Goal: Task Accomplishment & Management: Manage account settings

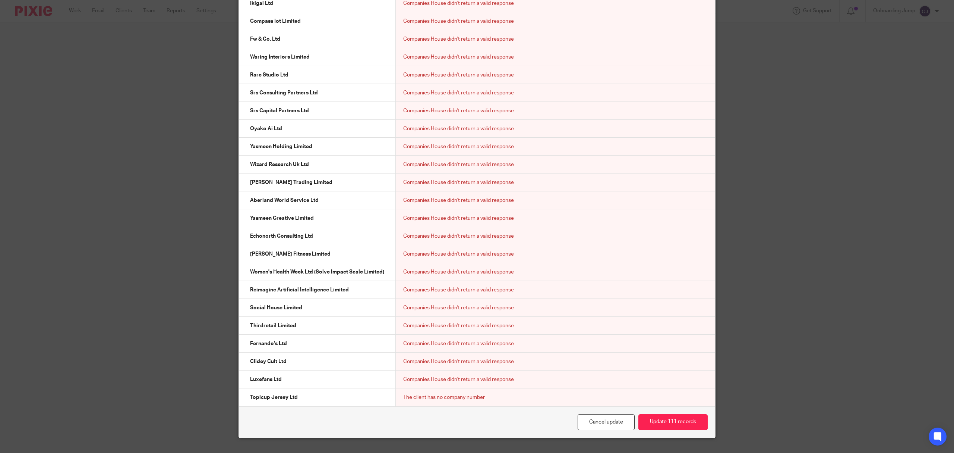
scroll to position [3502, 0]
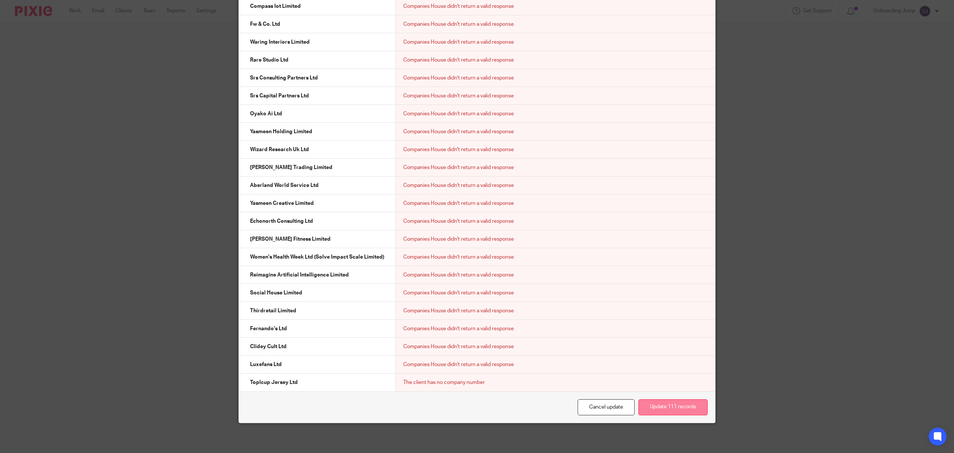
click at [661, 400] on button "Update 111 records" at bounding box center [673, 407] width 69 height 16
click at [645, 406] on button "Update 111 records" at bounding box center [673, 407] width 69 height 16
click at [672, 406] on button "Update 111 records" at bounding box center [673, 407] width 69 height 16
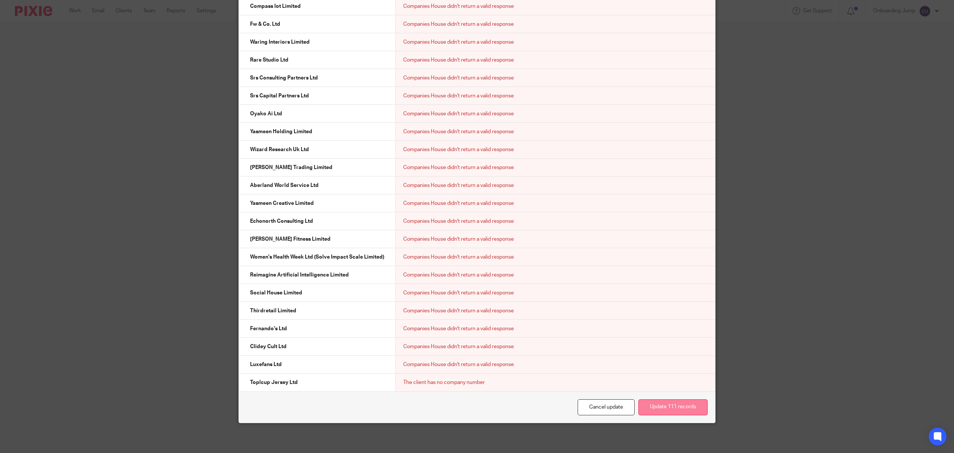
click at [672, 407] on button "Update 111 records" at bounding box center [673, 407] width 69 height 16
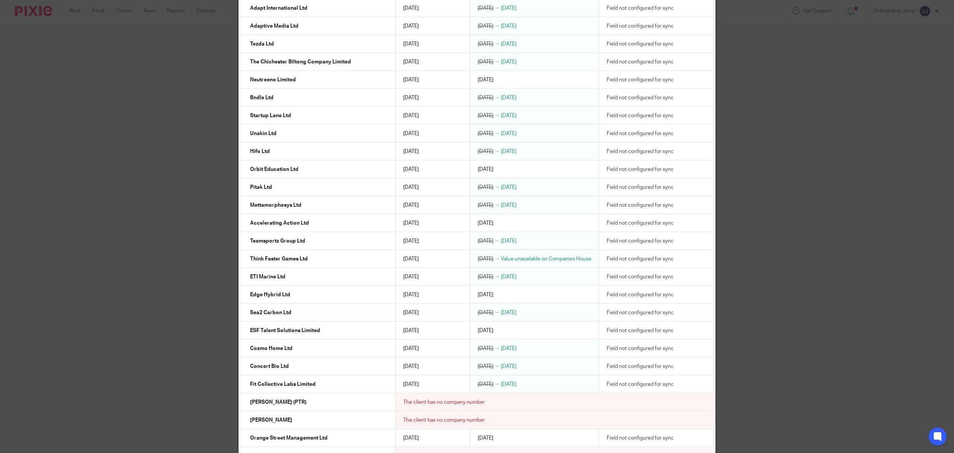
scroll to position [0, 0]
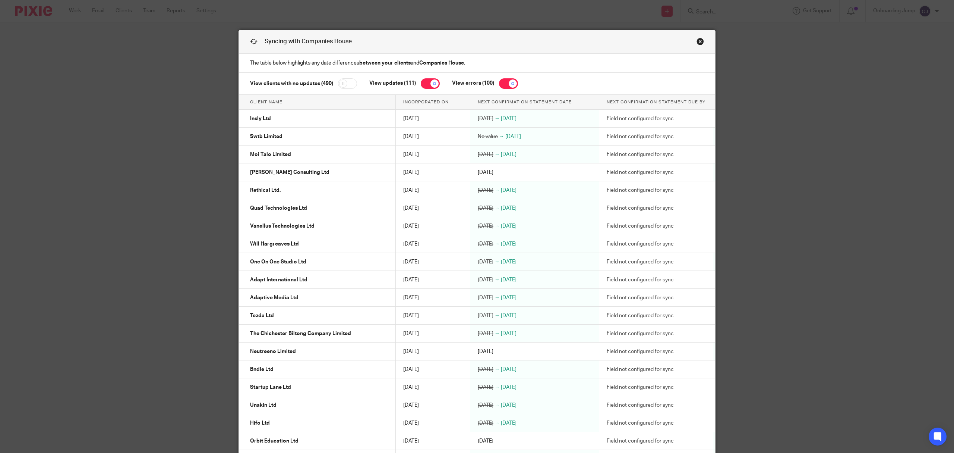
click at [340, 87] on input "checkbox" at bounding box center [347, 83] width 19 height 10
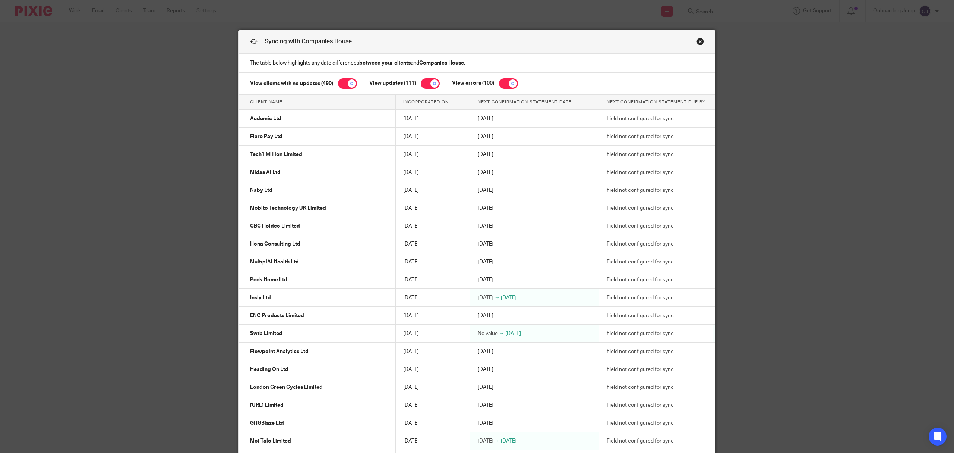
click at [350, 82] on input "checkbox" at bounding box center [347, 83] width 19 height 10
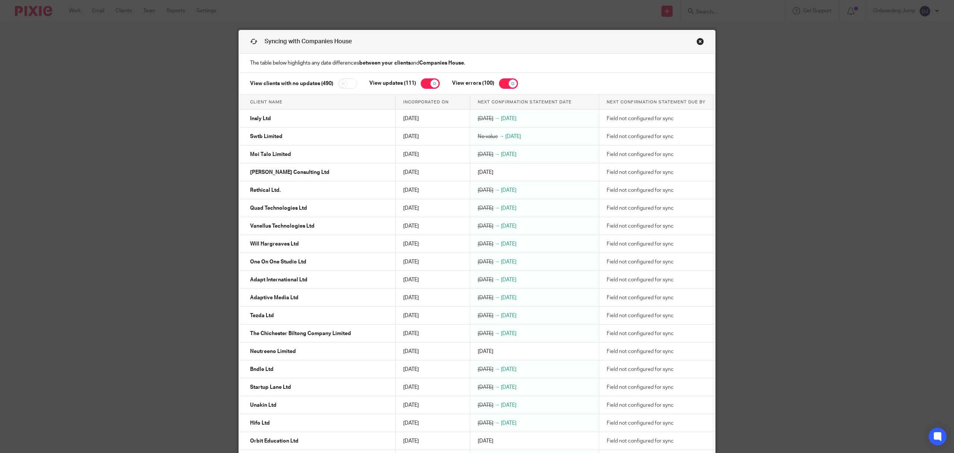
click at [350, 82] on input "checkbox" at bounding box center [347, 83] width 19 height 10
checkbox input "true"
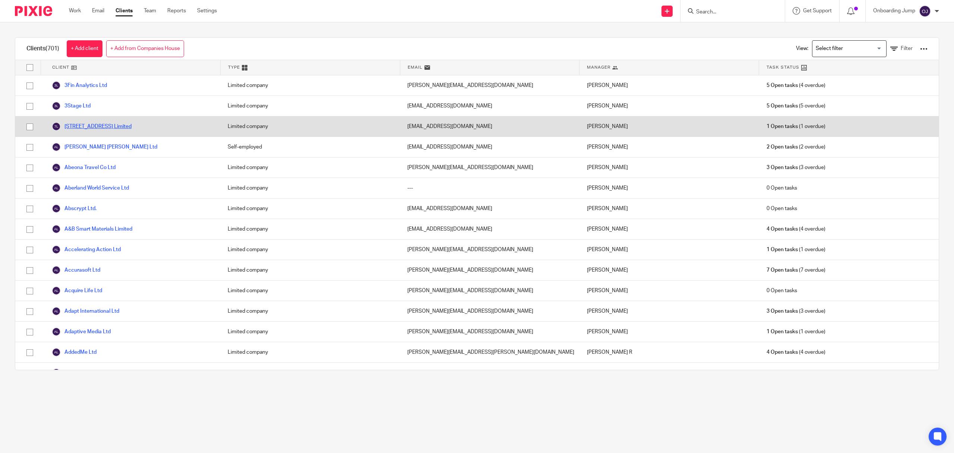
click at [99, 126] on link "[STREET_ADDRESS] Limited" at bounding box center [92, 126] width 80 height 9
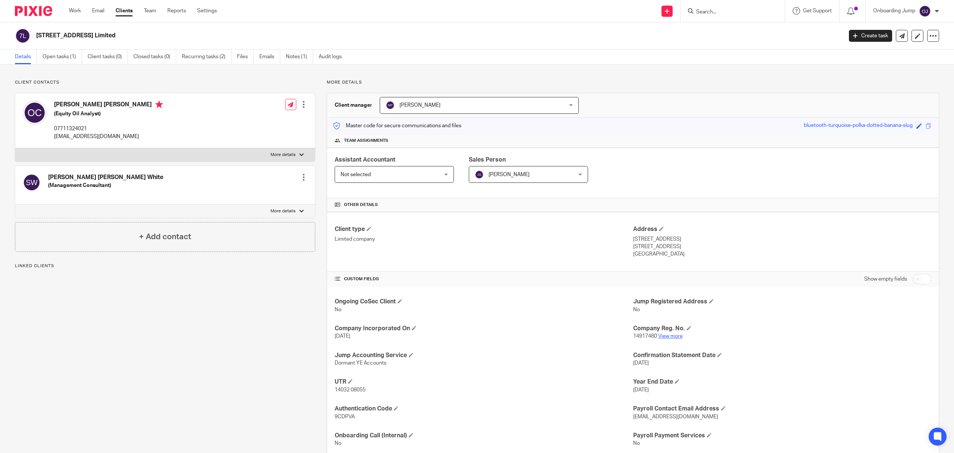
click at [666, 338] on link "View more" at bounding box center [670, 335] width 25 height 5
click at [82, 11] on ul "Work Email Clients Team Reports Settings" at bounding box center [148, 10] width 159 height 7
click at [75, 10] on link "Work" at bounding box center [75, 10] width 12 height 7
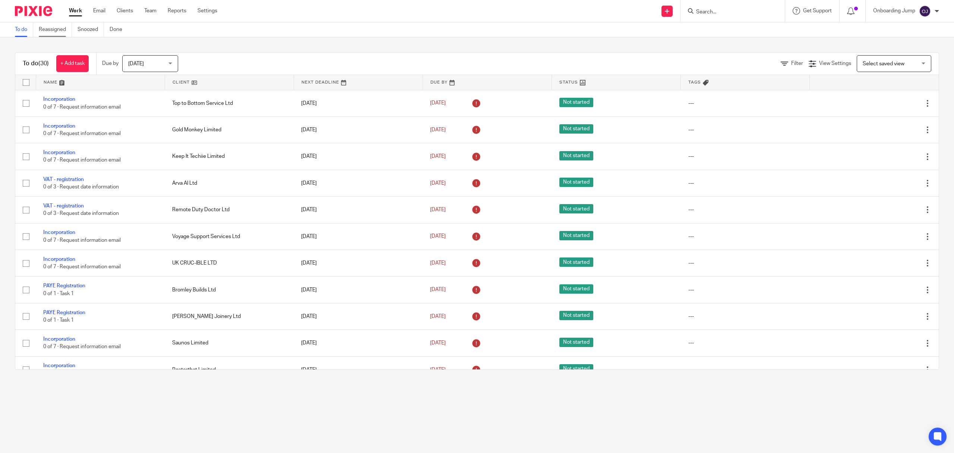
click at [54, 31] on link "Reassigned" at bounding box center [55, 29] width 33 height 15
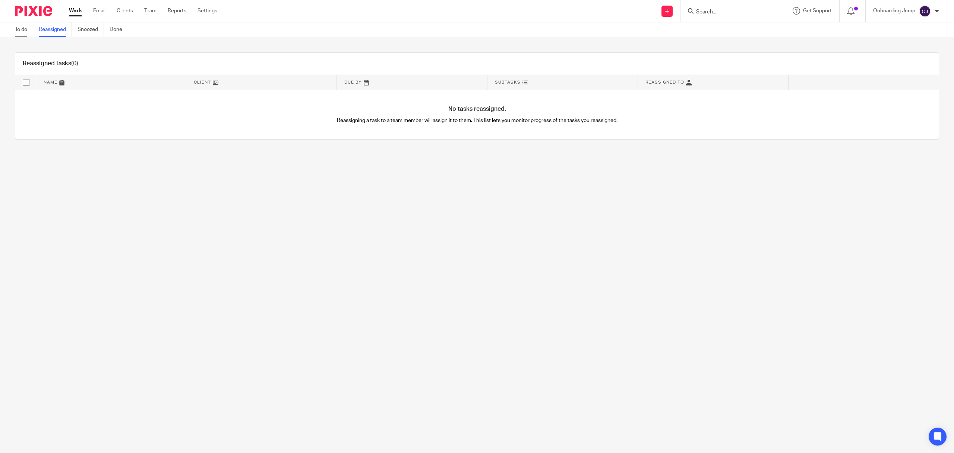
click at [18, 23] on link "To do" at bounding box center [24, 29] width 18 height 15
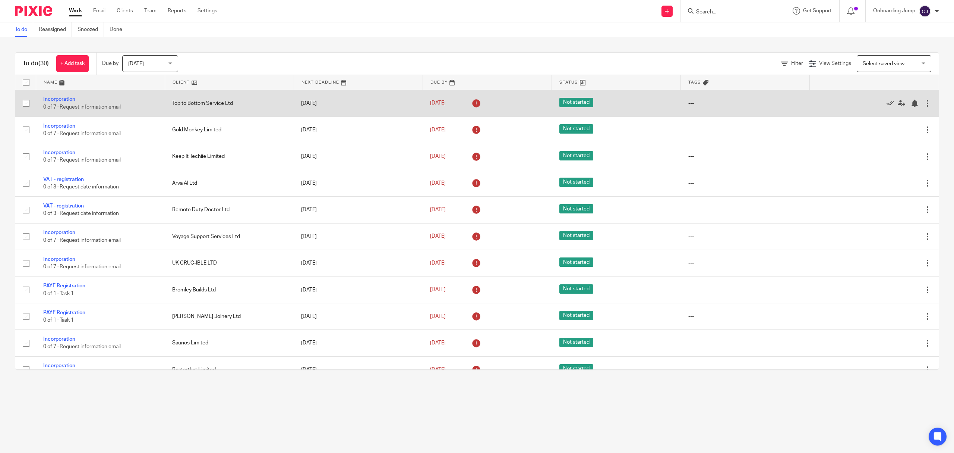
click at [28, 101] on input "checkbox" at bounding box center [26, 103] width 14 height 14
checkbox input "true"
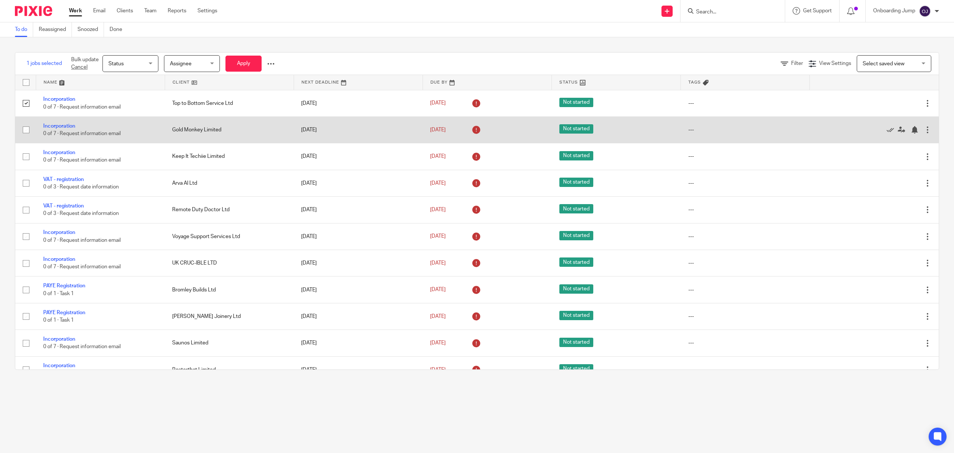
click at [29, 123] on input "checkbox" at bounding box center [26, 130] width 14 height 14
checkbox input "true"
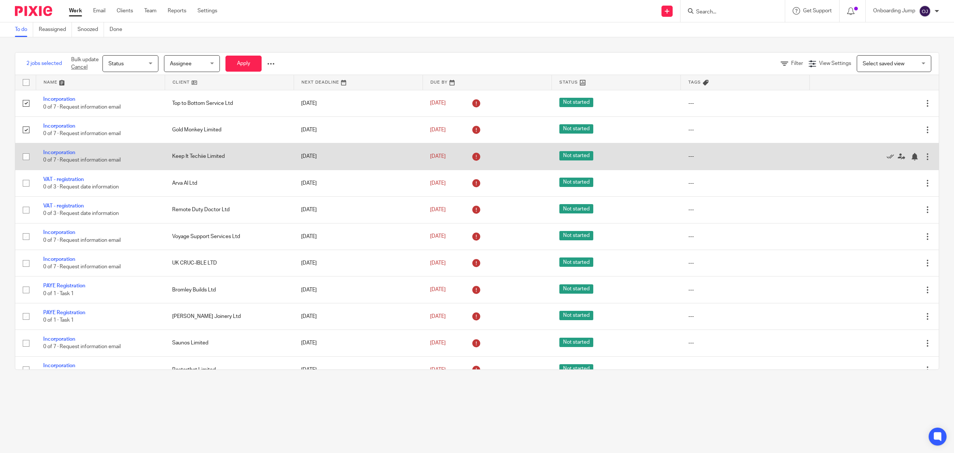
click at [22, 154] on input "checkbox" at bounding box center [26, 156] width 14 height 14
checkbox input "true"
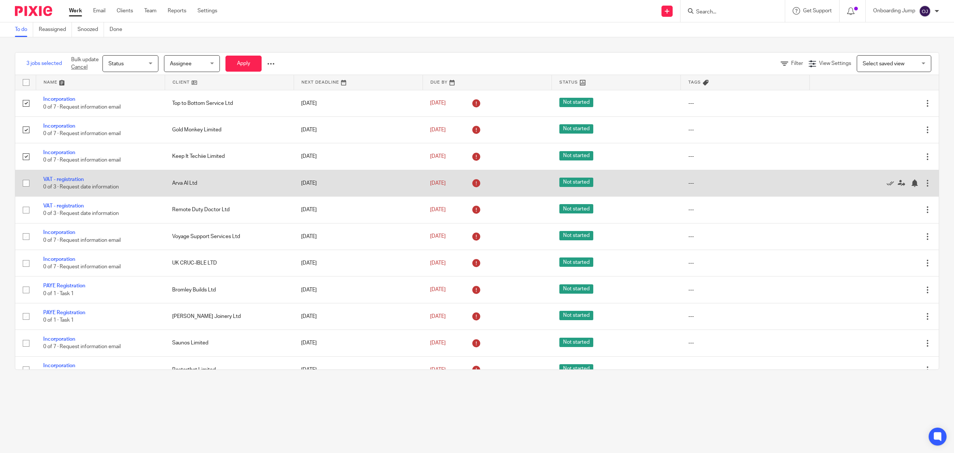
click at [26, 187] on input "checkbox" at bounding box center [26, 183] width 14 height 14
checkbox input "true"
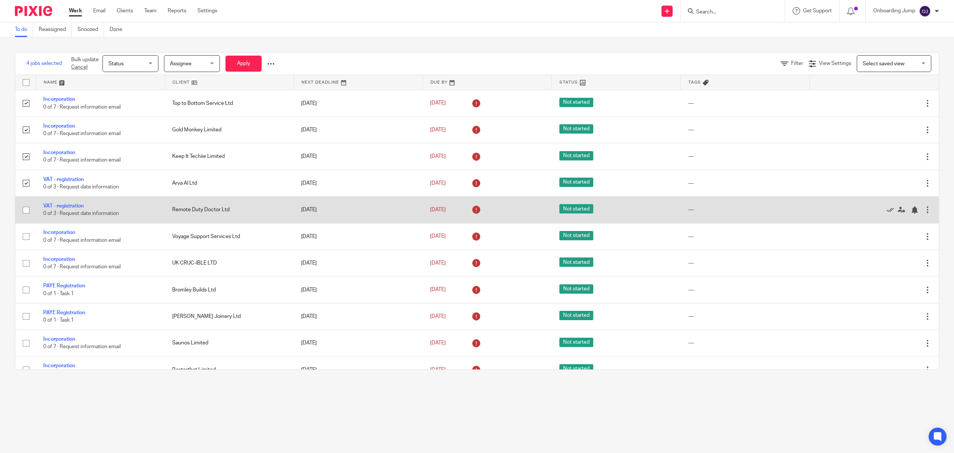
click at [26, 217] on input "checkbox" at bounding box center [26, 210] width 14 height 14
checkbox input "true"
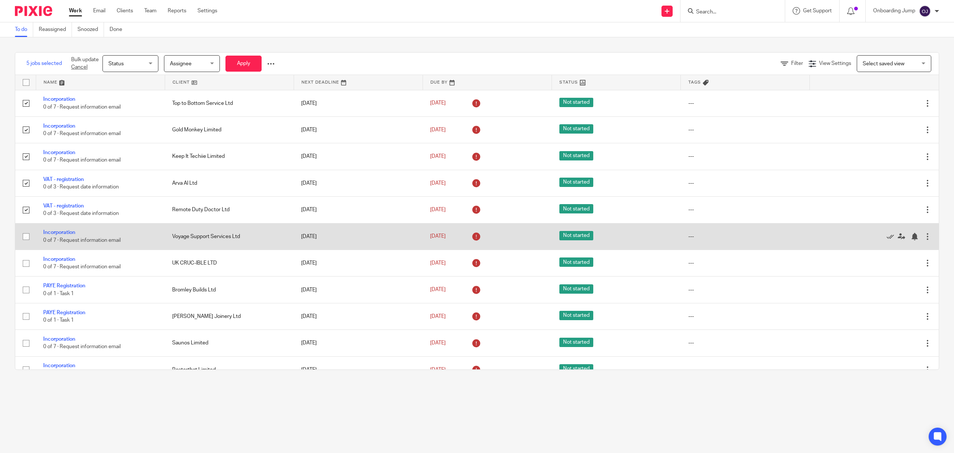
drag, startPoint x: 30, startPoint y: 233, endPoint x: 23, endPoint y: 248, distance: 16.8
click at [30, 233] on input "checkbox" at bounding box center [26, 236] width 14 height 14
checkbox input "true"
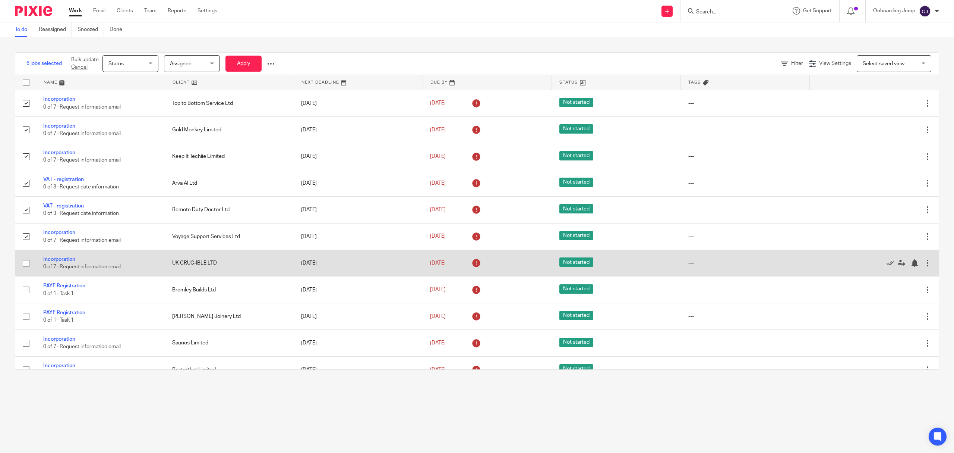
click at [23, 263] on input "checkbox" at bounding box center [26, 263] width 14 height 14
checkbox input "true"
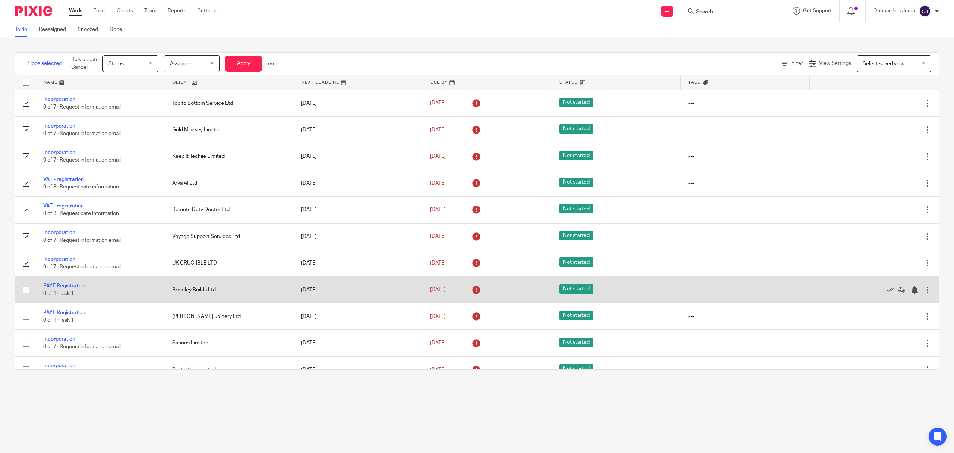
click at [28, 296] on input "checkbox" at bounding box center [26, 290] width 14 height 14
checkbox input "true"
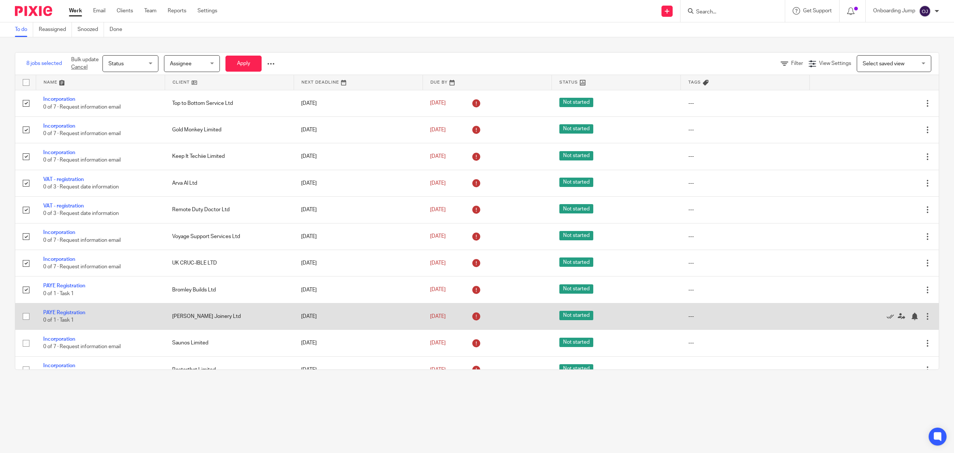
click at [28, 318] on input "checkbox" at bounding box center [26, 316] width 14 height 14
checkbox input "true"
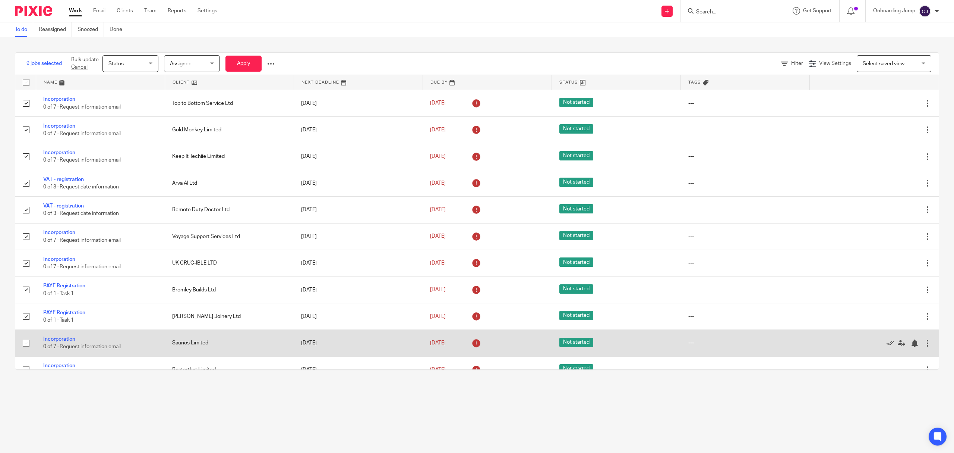
click at [19, 350] on td at bounding box center [25, 343] width 21 height 26
click at [26, 349] on input "checkbox" at bounding box center [26, 343] width 14 height 14
checkbox input "true"
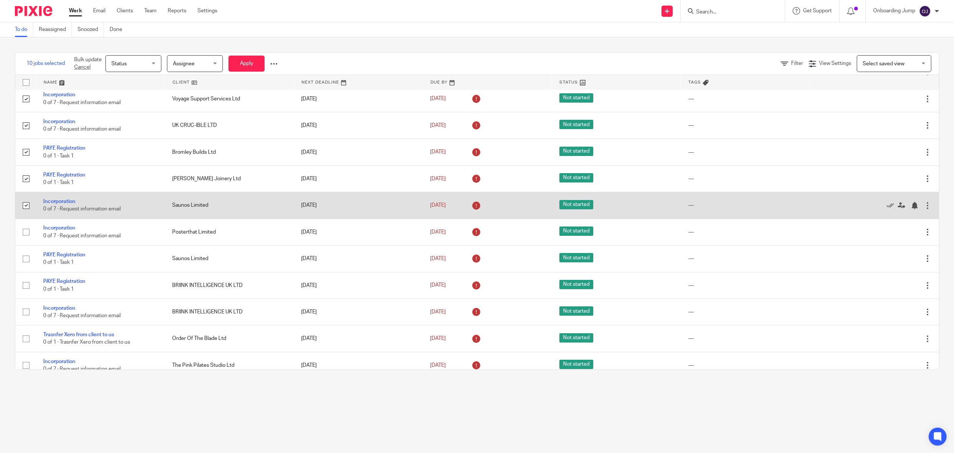
scroll to position [199, 0]
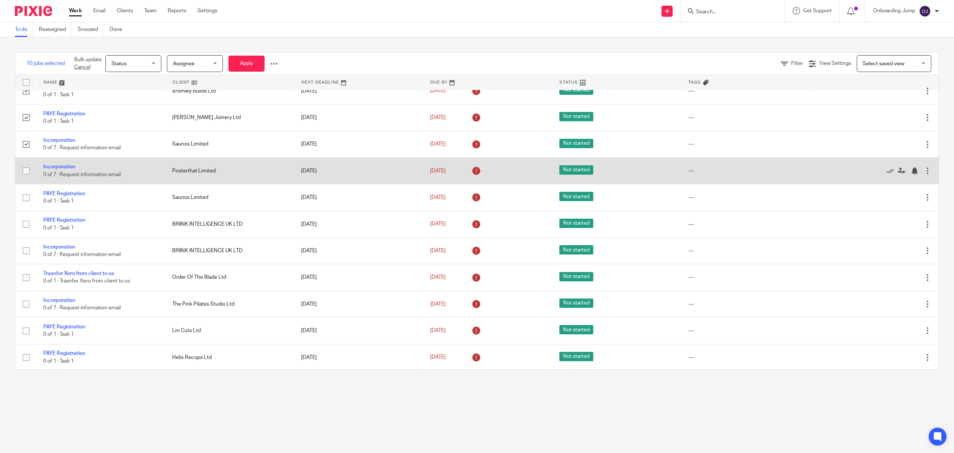
click at [28, 170] on input "checkbox" at bounding box center [26, 171] width 14 height 14
checkbox input "true"
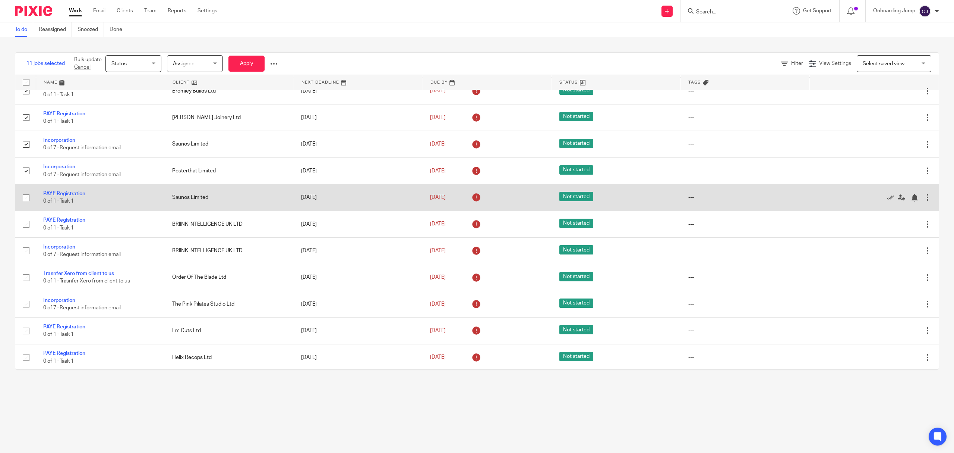
click at [26, 201] on input "checkbox" at bounding box center [26, 198] width 14 height 14
checkbox input "true"
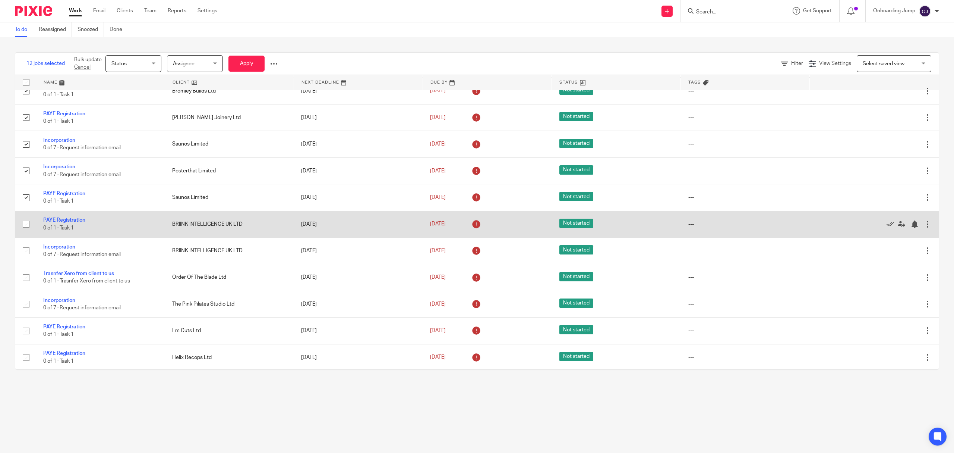
click at [26, 227] on input "checkbox" at bounding box center [26, 224] width 14 height 14
checkbox input "true"
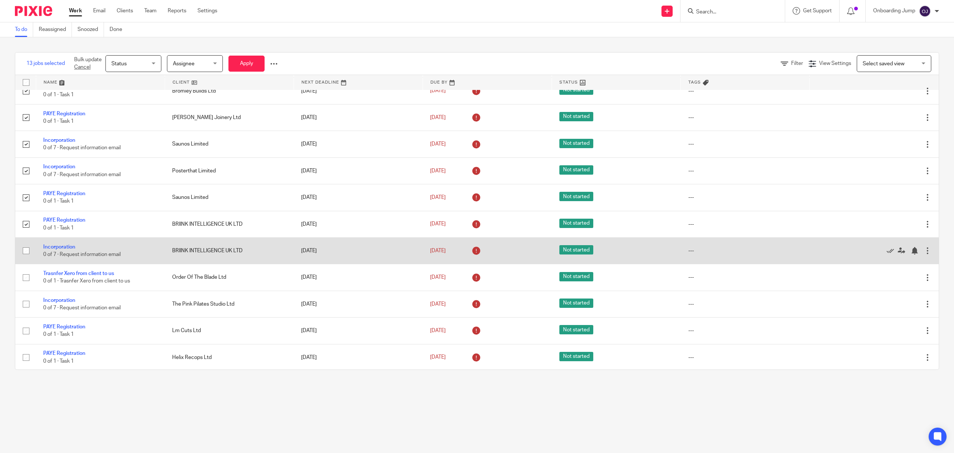
click at [25, 258] on input "checkbox" at bounding box center [26, 250] width 14 height 14
checkbox input "true"
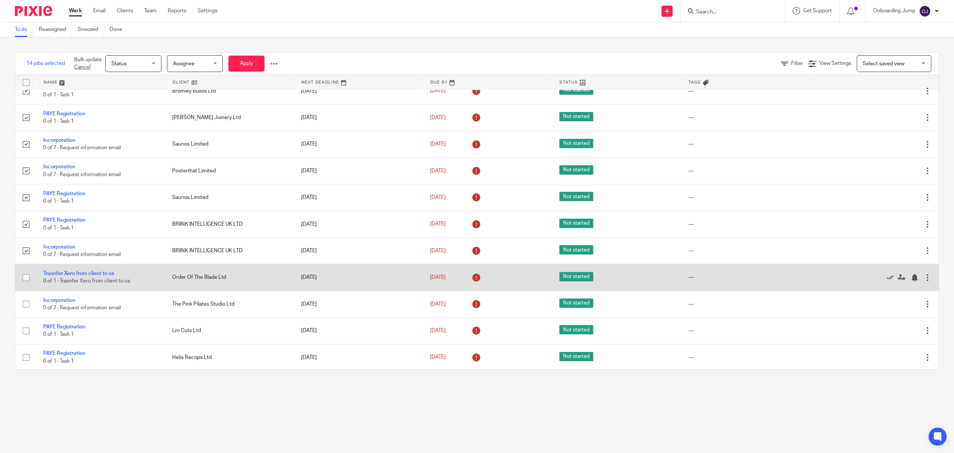
click at [25, 282] on input "checkbox" at bounding box center [26, 277] width 14 height 14
checkbox input "true"
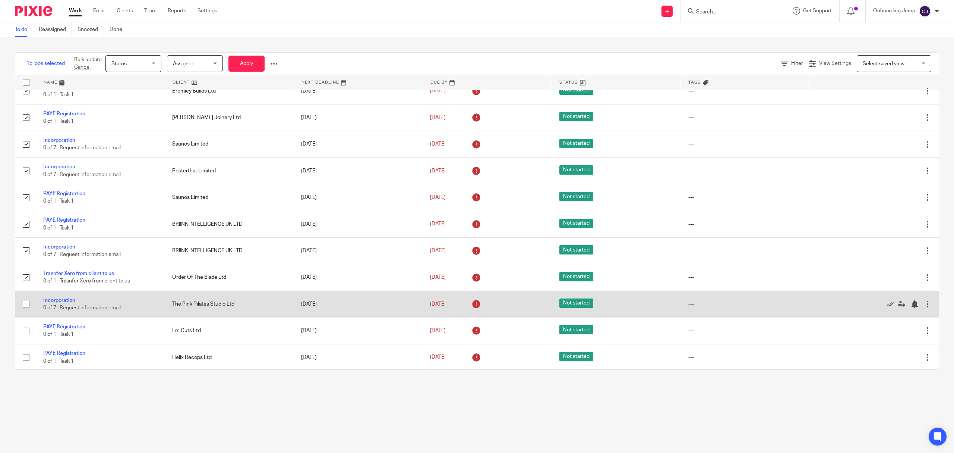
click at [22, 305] on input "checkbox" at bounding box center [26, 304] width 14 height 14
checkbox input "true"
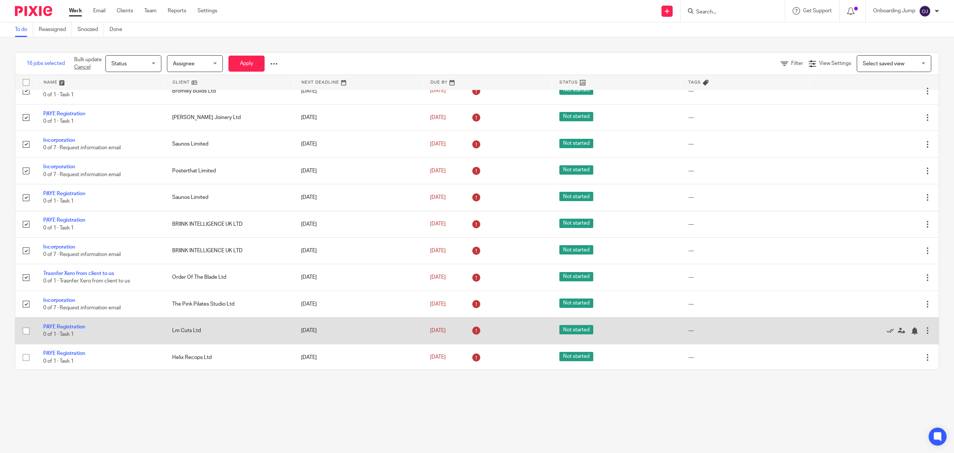
click at [24, 330] on input "checkbox" at bounding box center [26, 331] width 14 height 14
checkbox input "true"
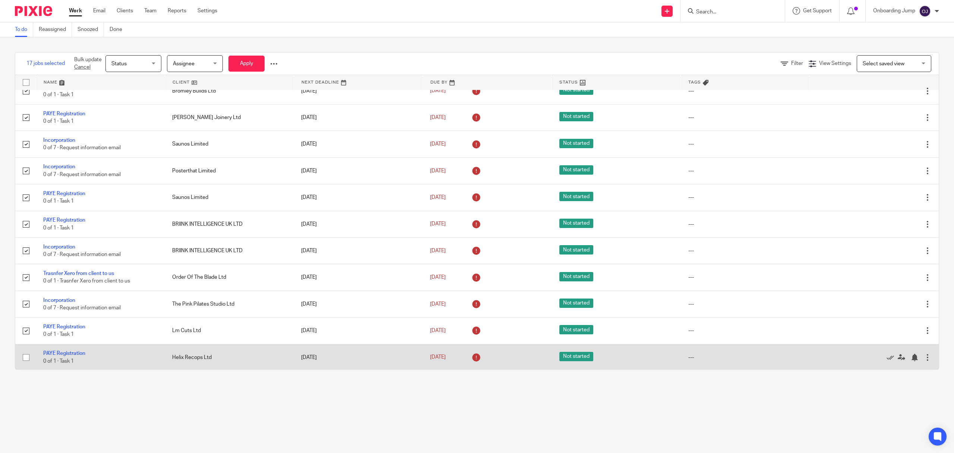
click at [22, 358] on input "checkbox" at bounding box center [26, 357] width 14 height 14
checkbox input "true"
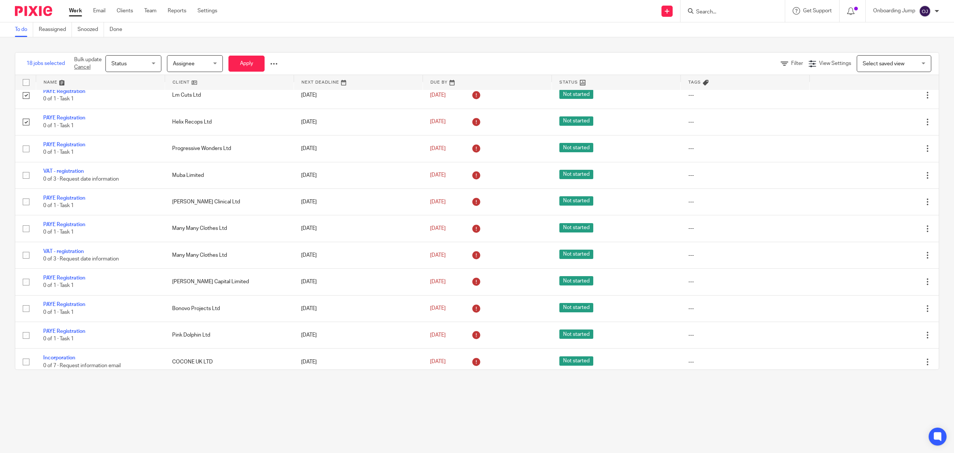
scroll to position [447, 0]
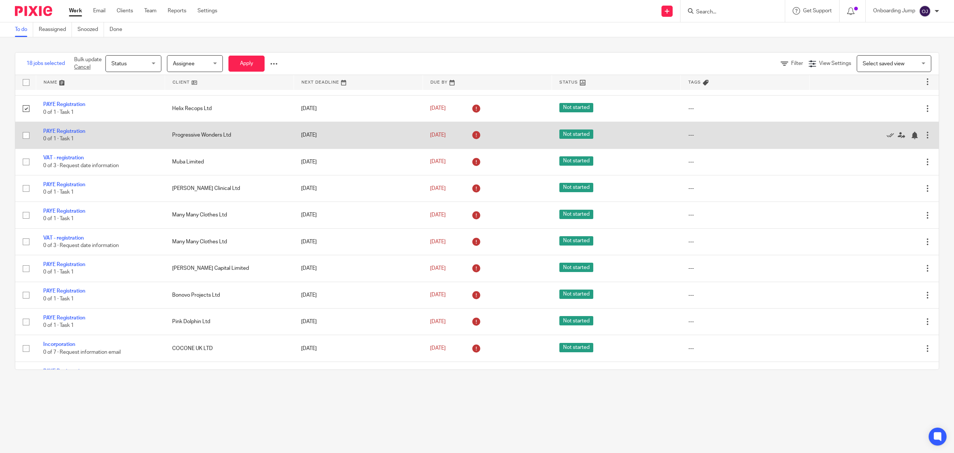
click at [24, 142] on input "checkbox" at bounding box center [26, 135] width 14 height 14
checkbox input "true"
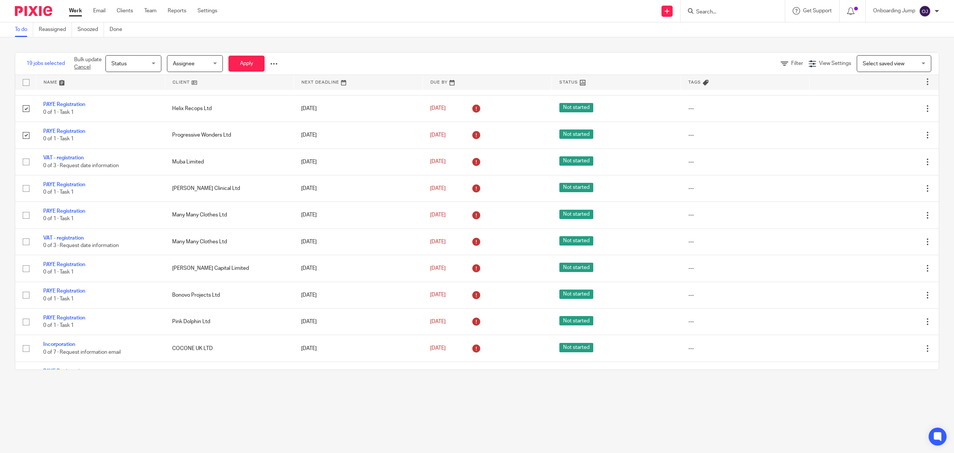
click at [26, 81] on input "checkbox" at bounding box center [26, 82] width 14 height 14
checkbox input "true"
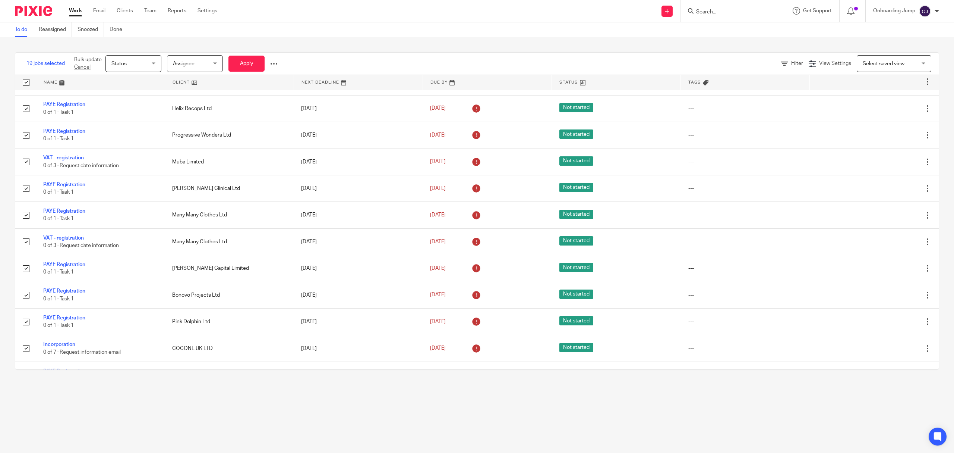
checkbox input "true"
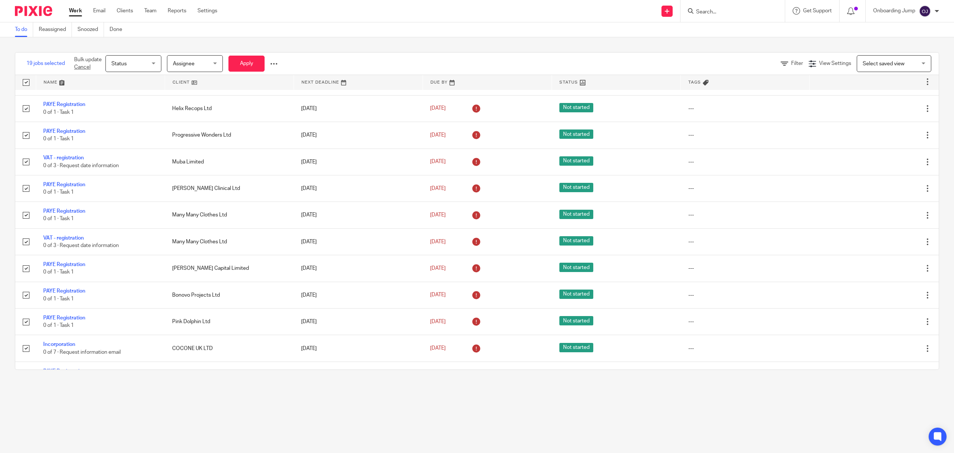
checkbox input "true"
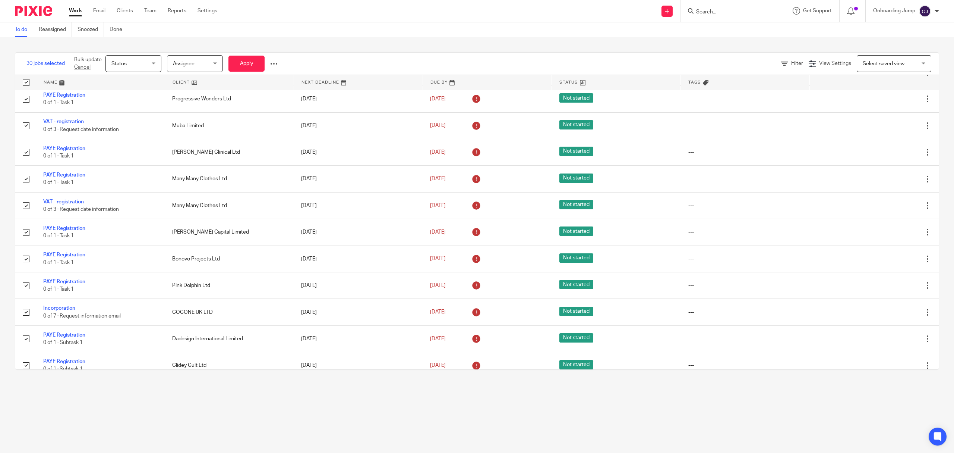
scroll to position [525, 0]
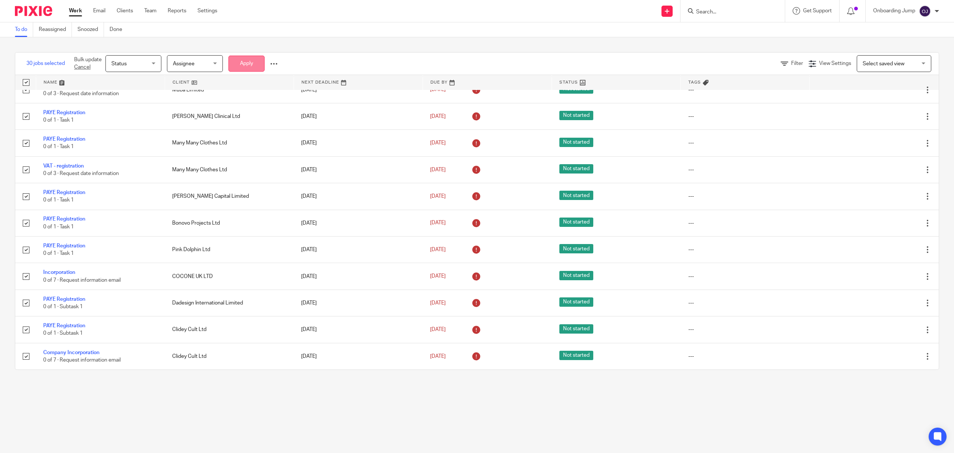
click at [255, 57] on button "Apply" at bounding box center [247, 64] width 36 height 16
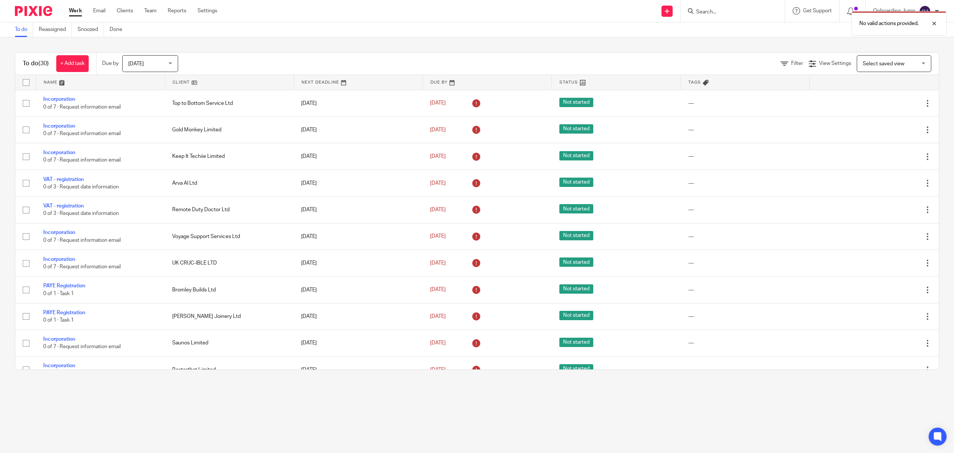
click at [28, 78] on input "checkbox" at bounding box center [26, 82] width 14 height 14
checkbox input "true"
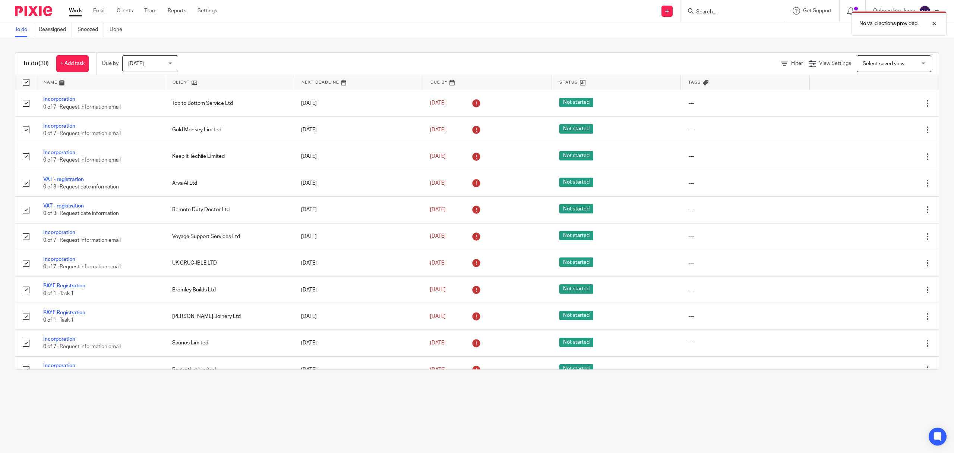
checkbox input "true"
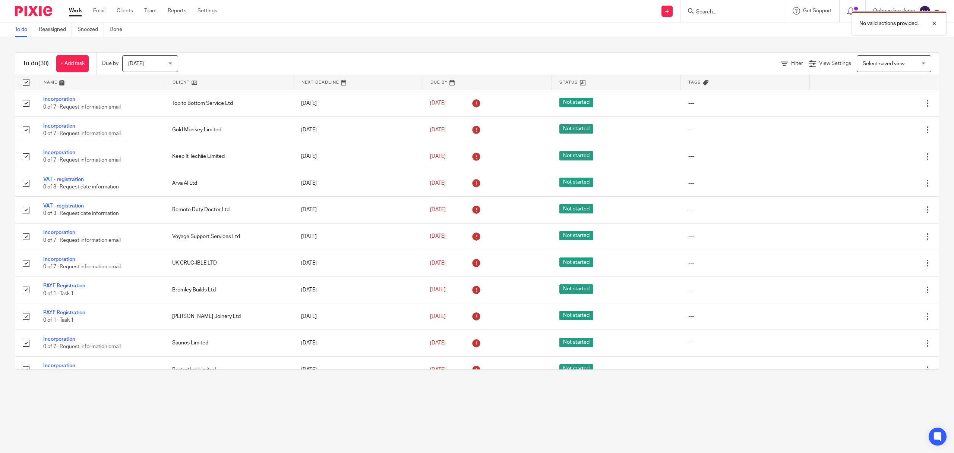
checkbox input "true"
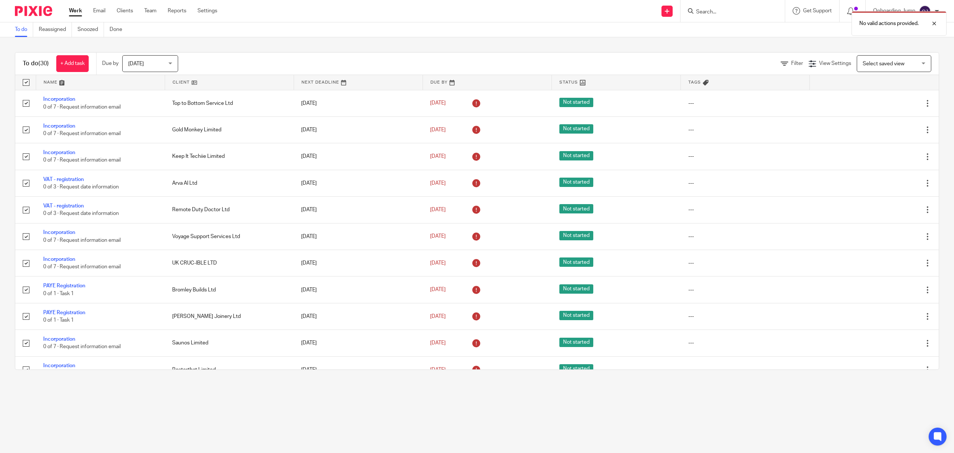
checkbox input "true"
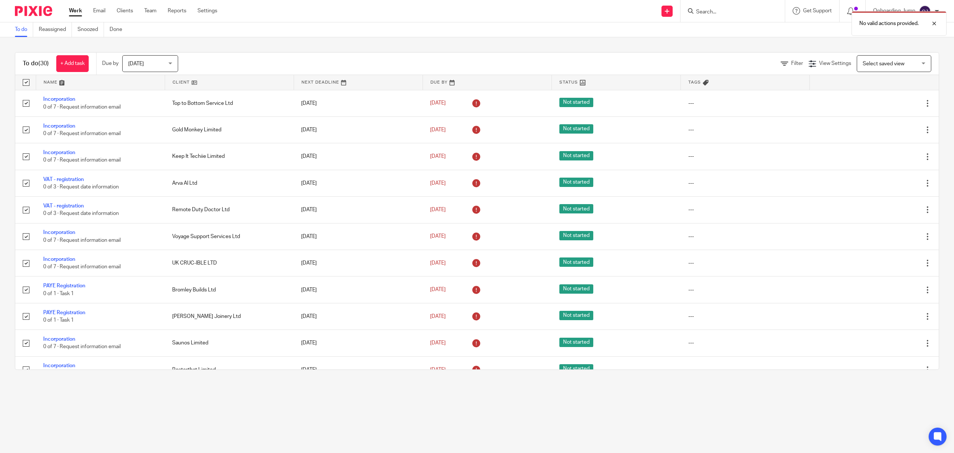
checkbox input "true"
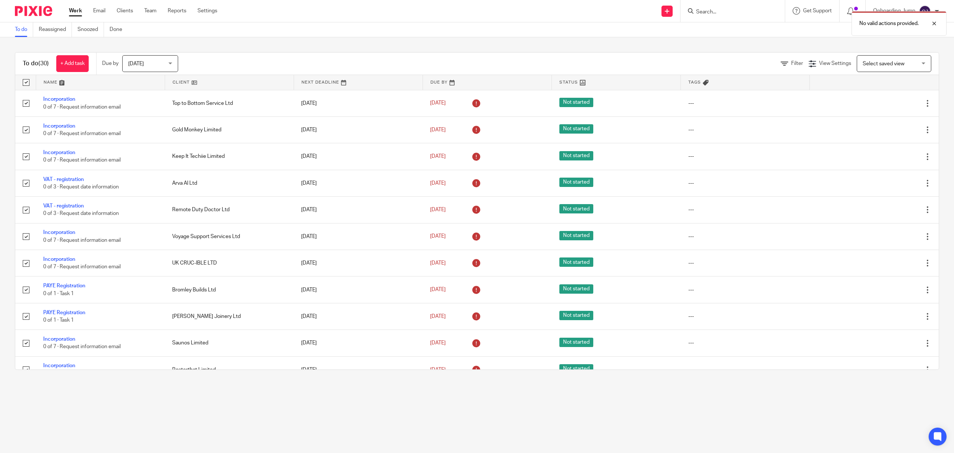
checkbox input "true"
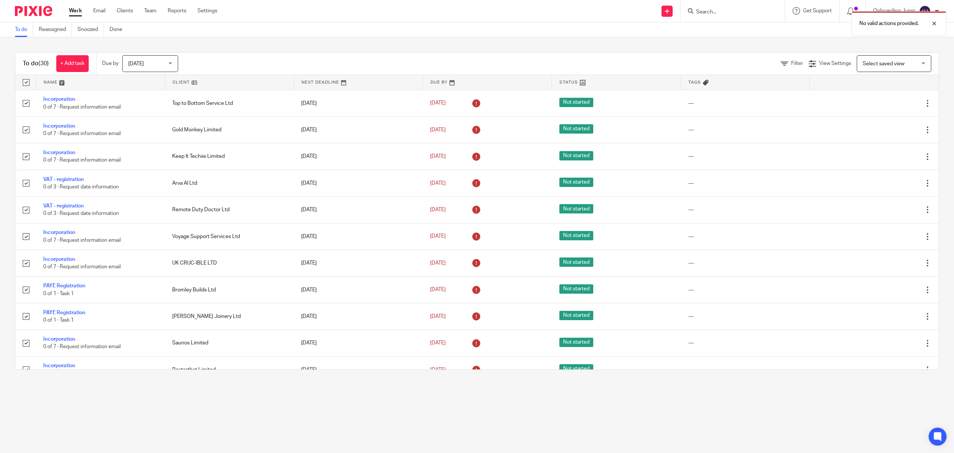
checkbox input "true"
click at [155, 65] on div "Status Status" at bounding box center [134, 63] width 56 height 17
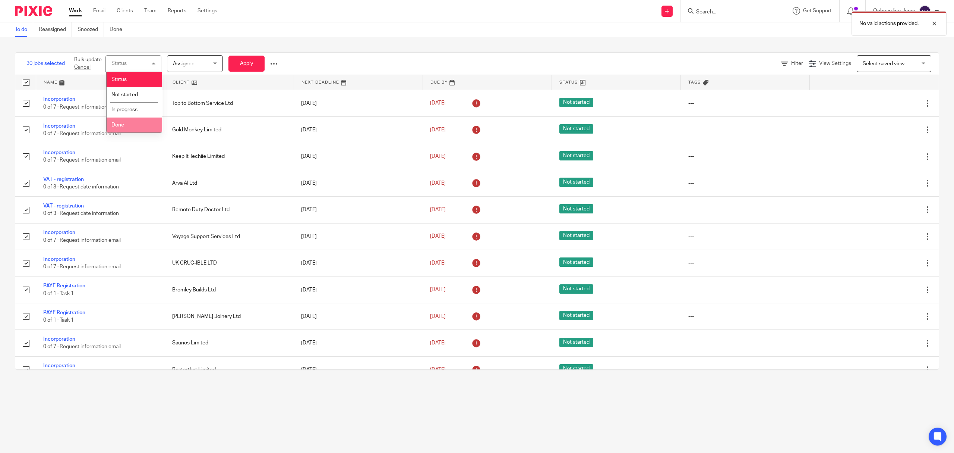
click at [118, 120] on li "Done" at bounding box center [134, 124] width 55 height 15
click at [238, 62] on button "Apply" at bounding box center [247, 64] width 36 height 16
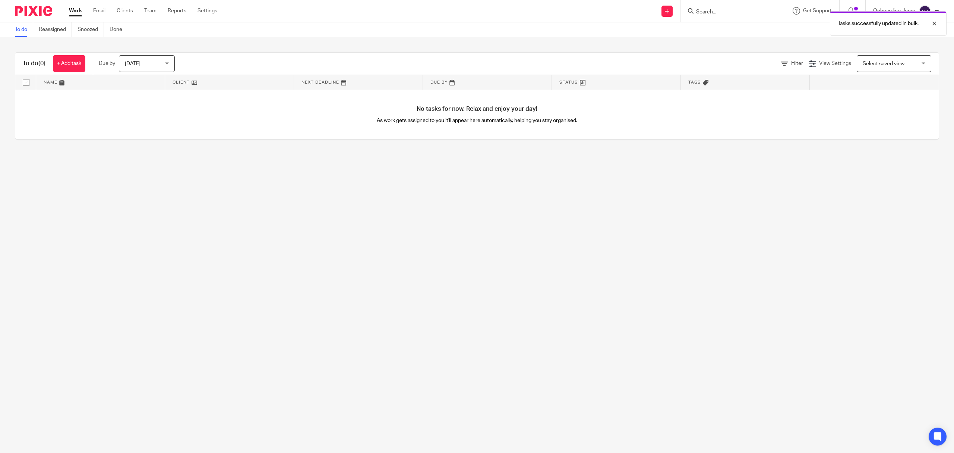
drag, startPoint x: 0, startPoint y: 0, endPoint x: 168, endPoint y: 197, distance: 258.9
click at [168, 197] on main "To do Reassigned Snoozed Done To do (0) + Add task Due by [DATE] [DATE] [DATE] …" at bounding box center [477, 226] width 954 height 453
click at [57, 82] on link at bounding box center [100, 82] width 129 height 15
click at [191, 80] on link at bounding box center [229, 82] width 129 height 15
click at [809, 60] on div "View Settings" at bounding box center [830, 64] width 42 height 8
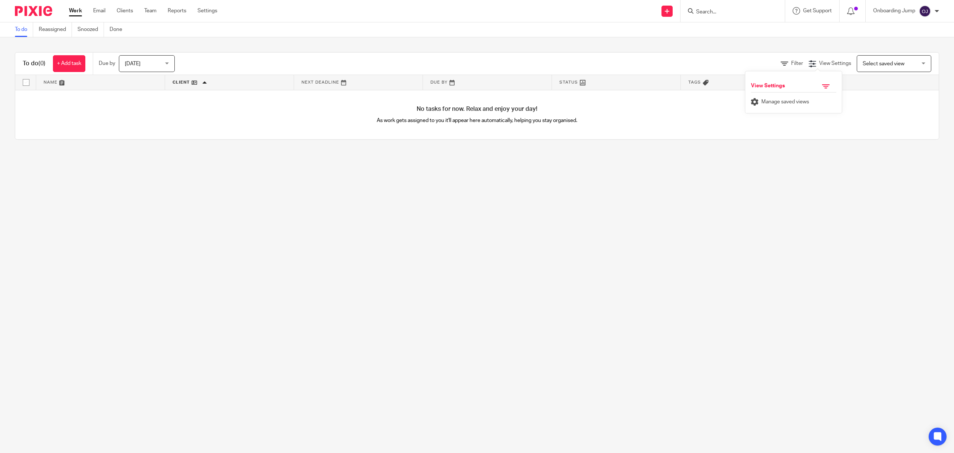
click at [879, 62] on span "Select saved view" at bounding box center [884, 63] width 42 height 5
